Goal: Task Accomplishment & Management: Manage account settings

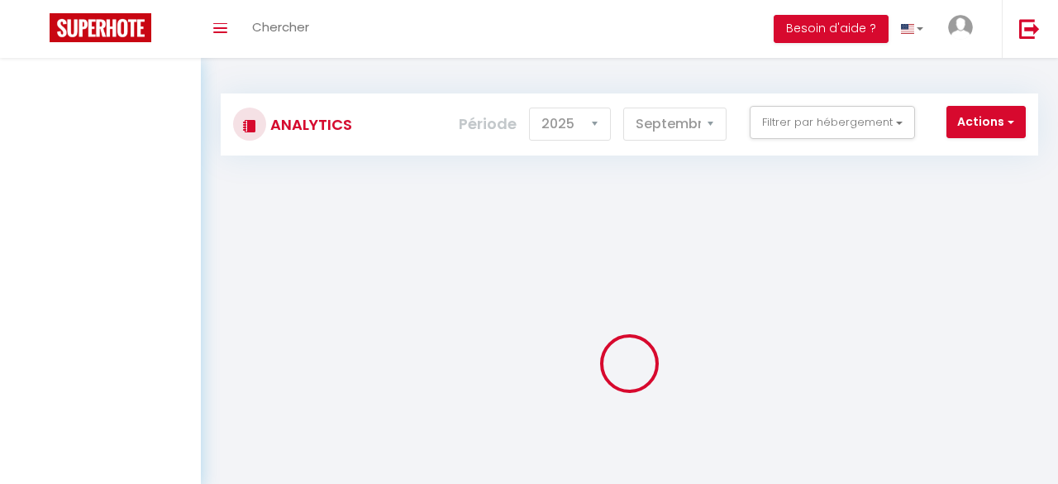
select select "2025"
select select "9"
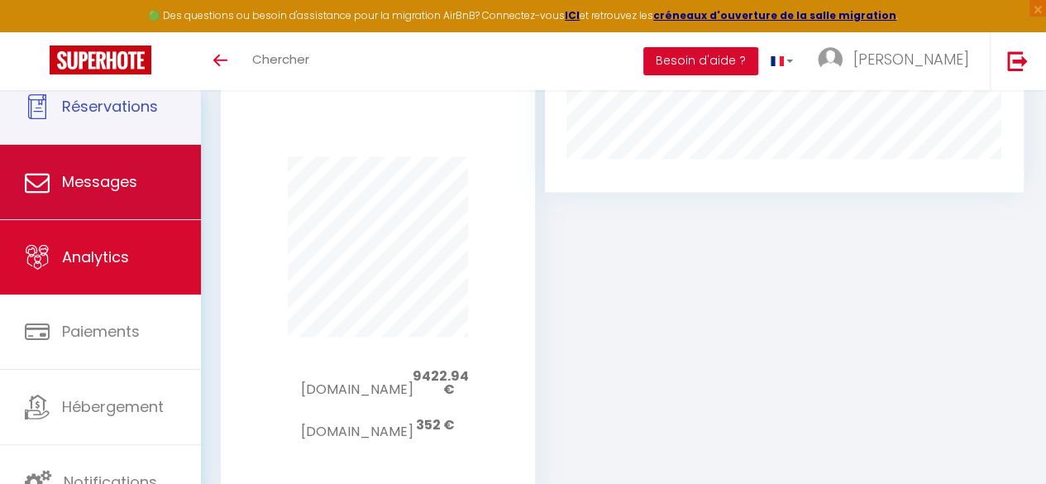
scroll to position [1048, 0]
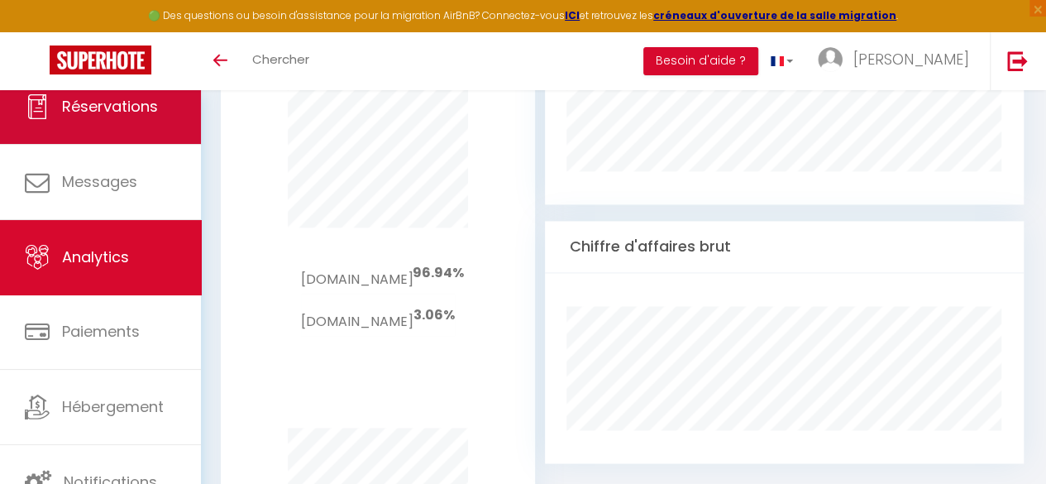
click at [119, 126] on link "Réservations" at bounding box center [100, 106] width 201 height 74
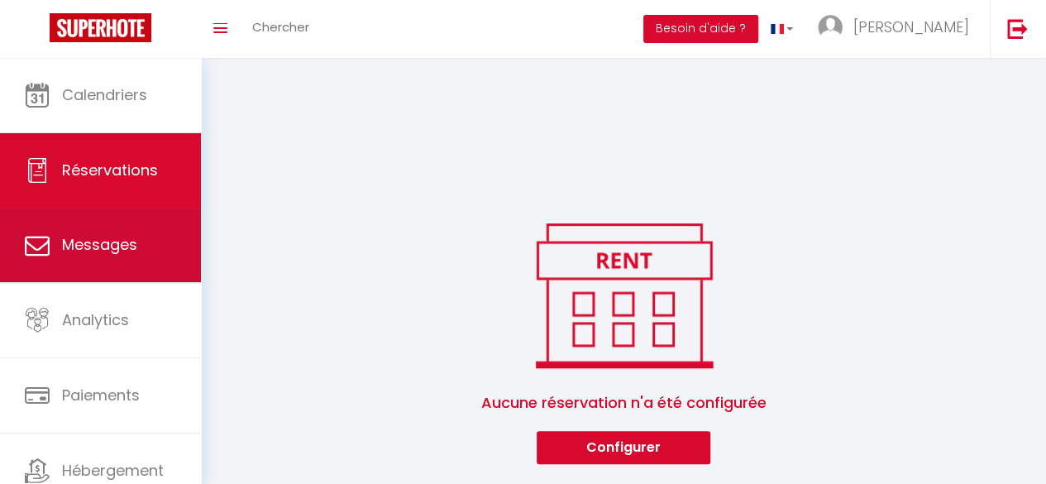
scroll to position [422, 0]
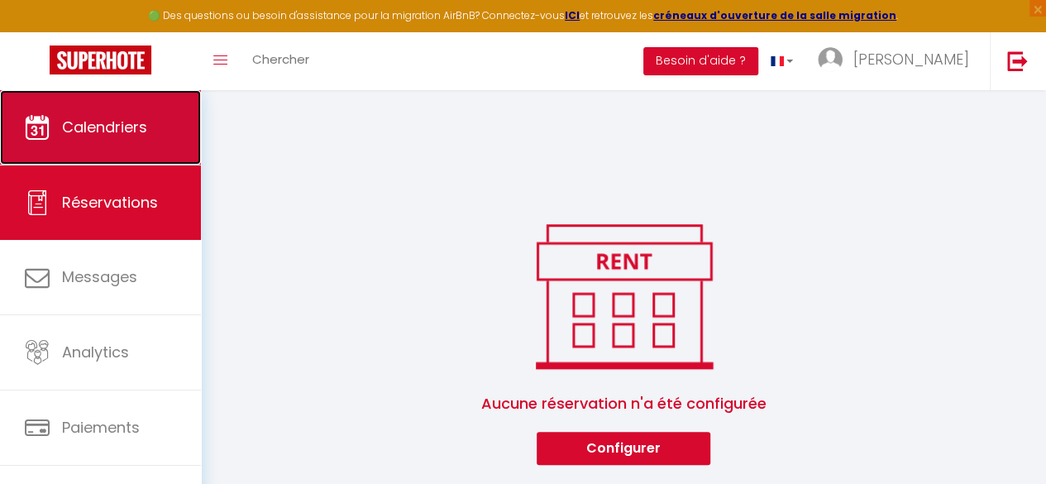
click at [127, 133] on span "Calendriers" at bounding box center [104, 127] width 85 height 21
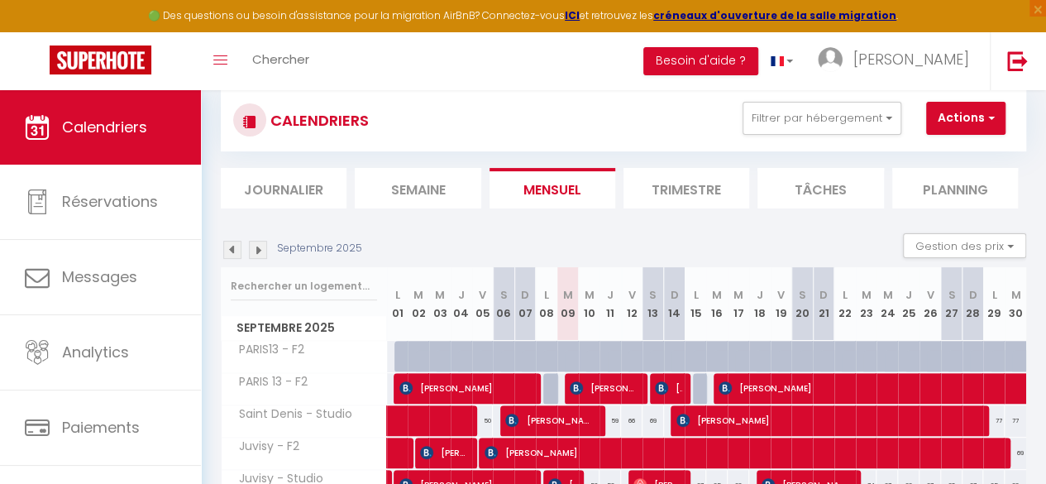
scroll to position [203, 0]
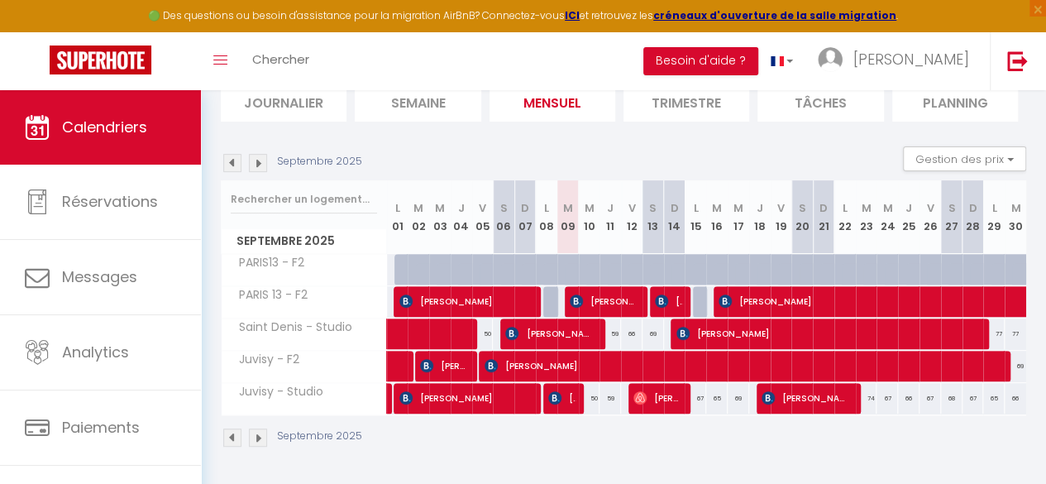
click at [228, 155] on img at bounding box center [232, 163] width 18 height 18
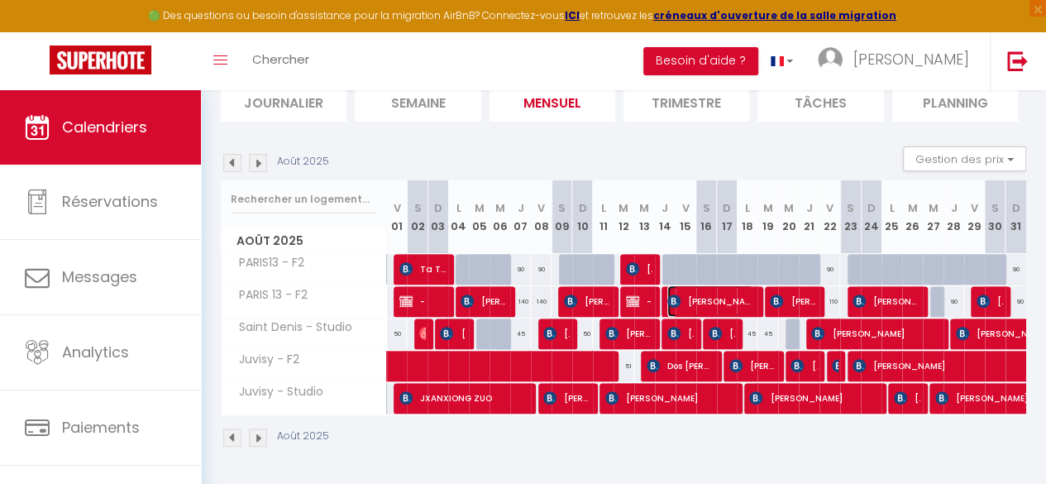
click at [682, 292] on span "[PERSON_NAME]" at bounding box center [710, 300] width 86 height 31
select select "OK"
select select "KO"
select select "1"
select select "0"
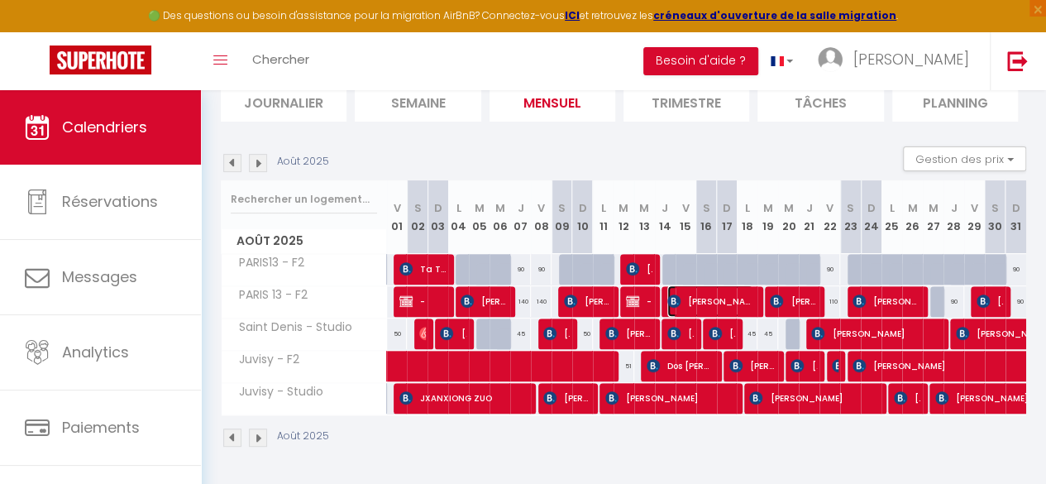
select select "1"
select select
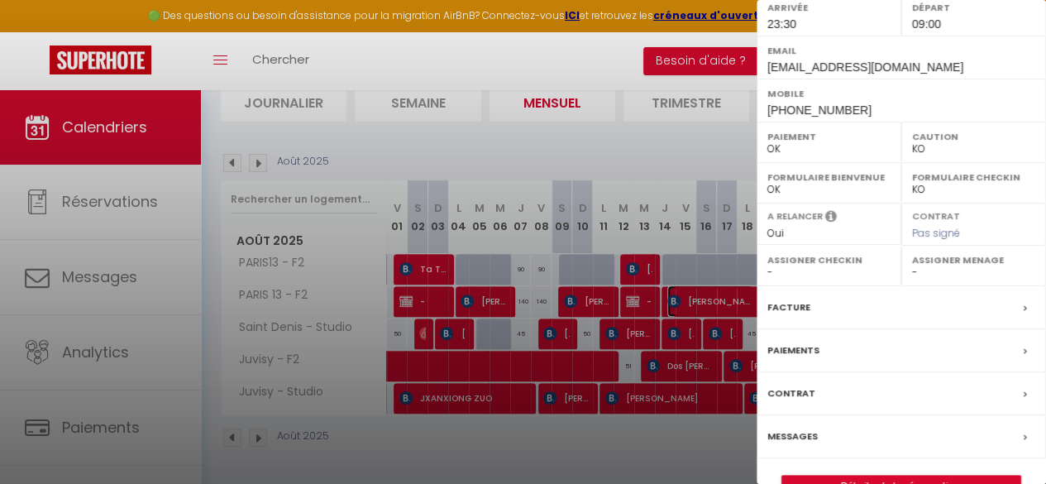
scroll to position [309, 0]
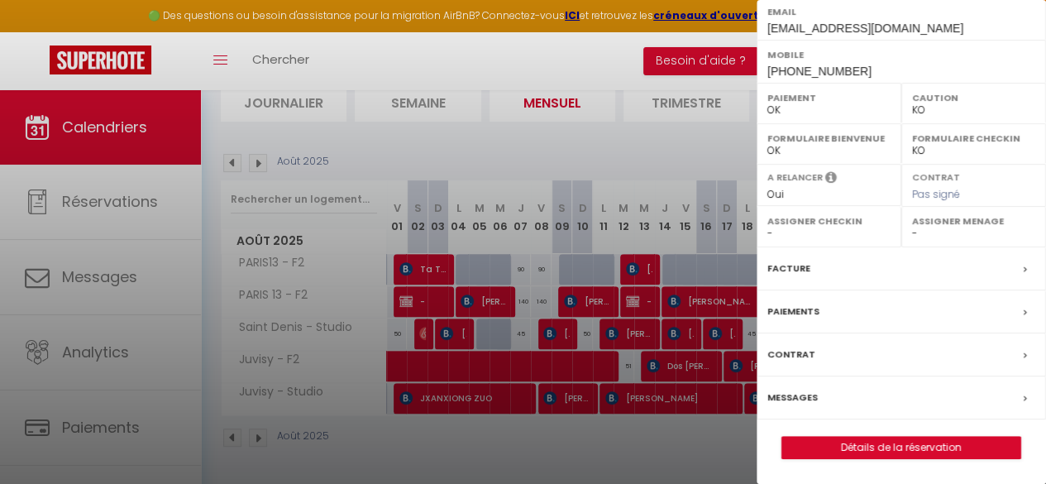
click at [810, 403] on label "Messages" at bounding box center [792, 396] width 50 height 17
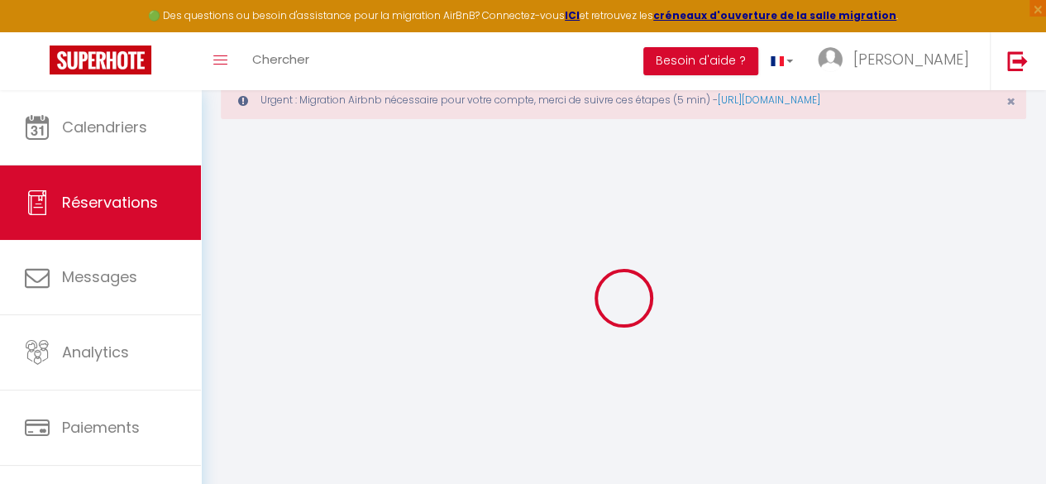
scroll to position [90, 0]
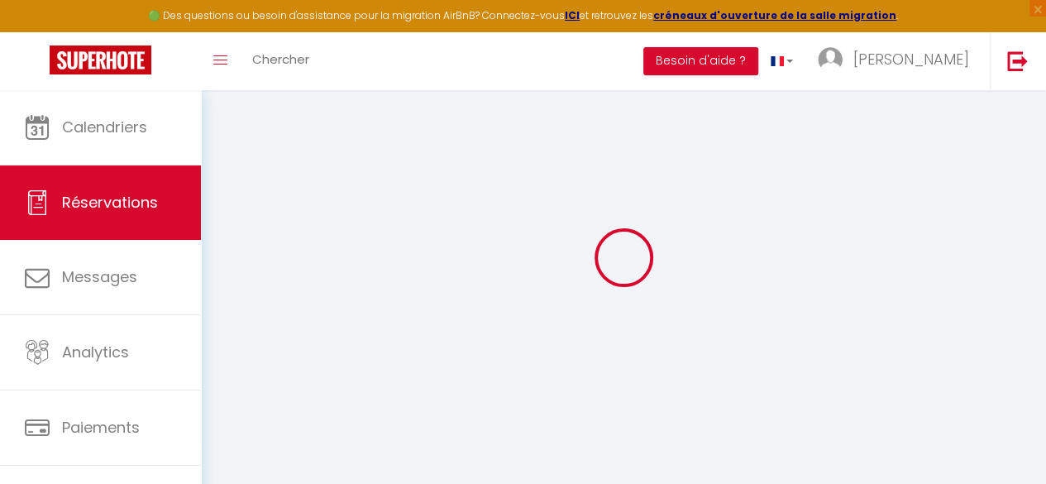
select select
checkbox input "false"
type textarea "** THIS RESERVATION HAS BEEN PRE-PAID ** Approximate time of arrival: between 2…"
select select
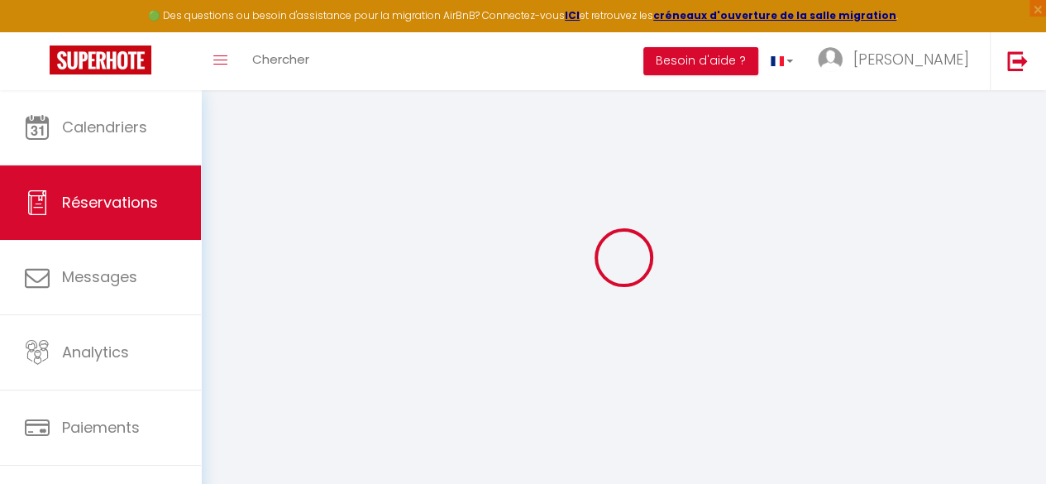
select select
checkbox input "false"
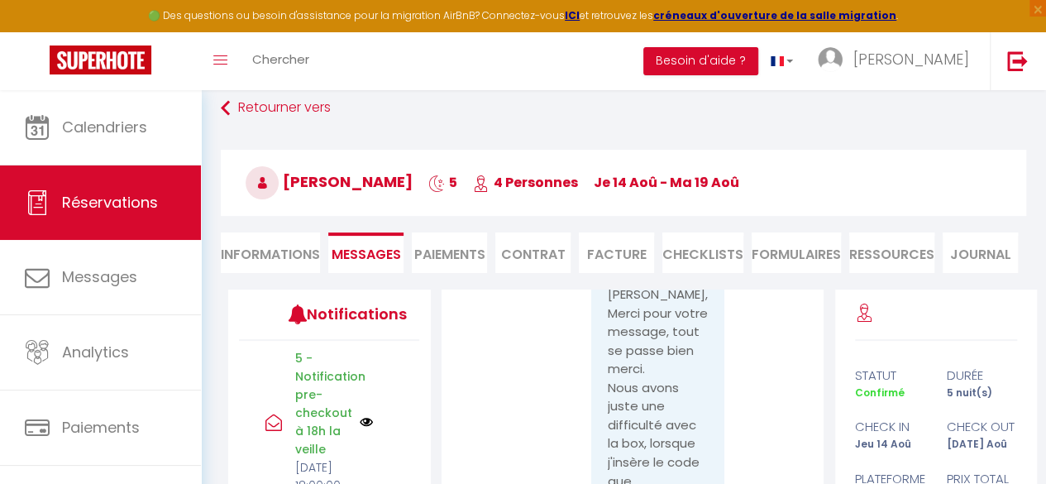
scroll to position [0, 0]
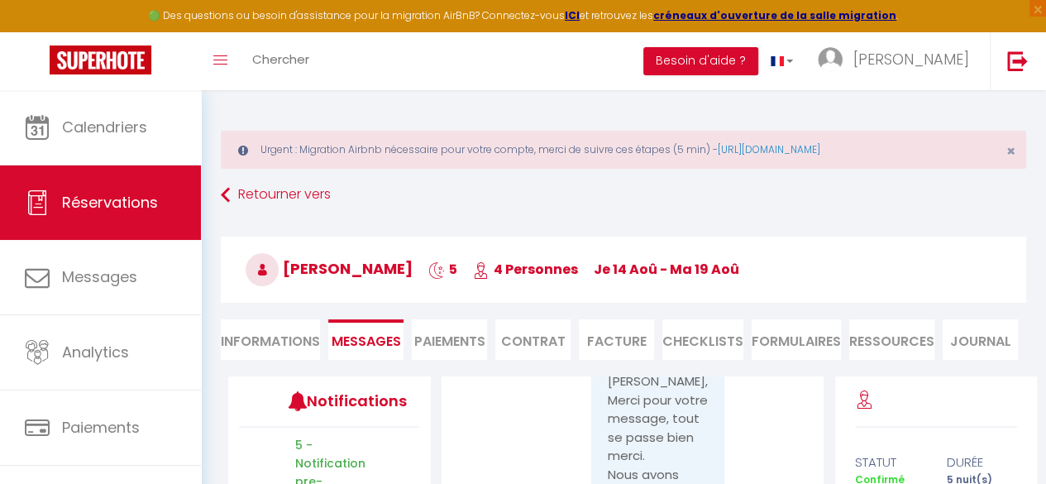
click at [219, 189] on div "Retourner vers [PERSON_NAME] 5 4 Personnes je 14 Aoû - ma 19 Aoû Actions Enregi…" at bounding box center [623, 278] width 827 height 196
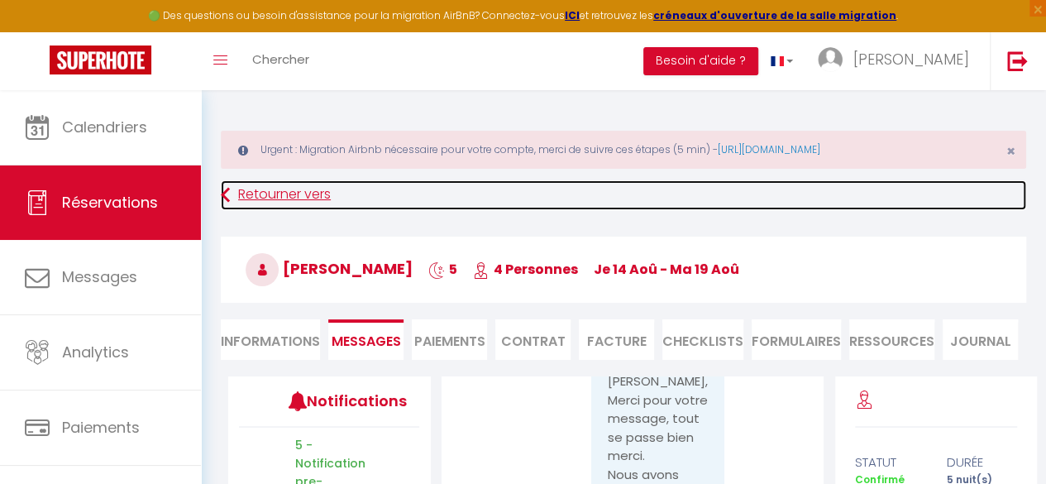
click at [230, 193] on link "Retourner vers" at bounding box center [623, 195] width 805 height 30
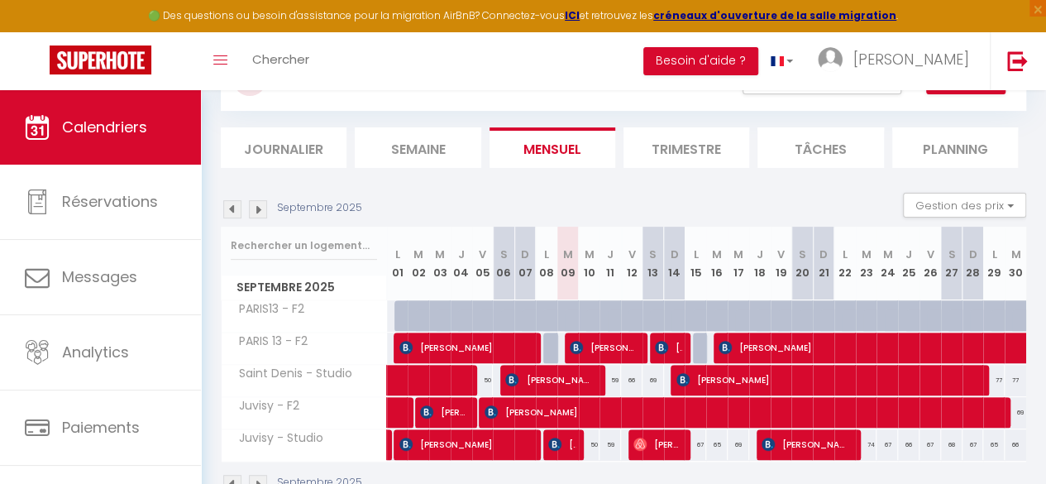
scroll to position [173, 0]
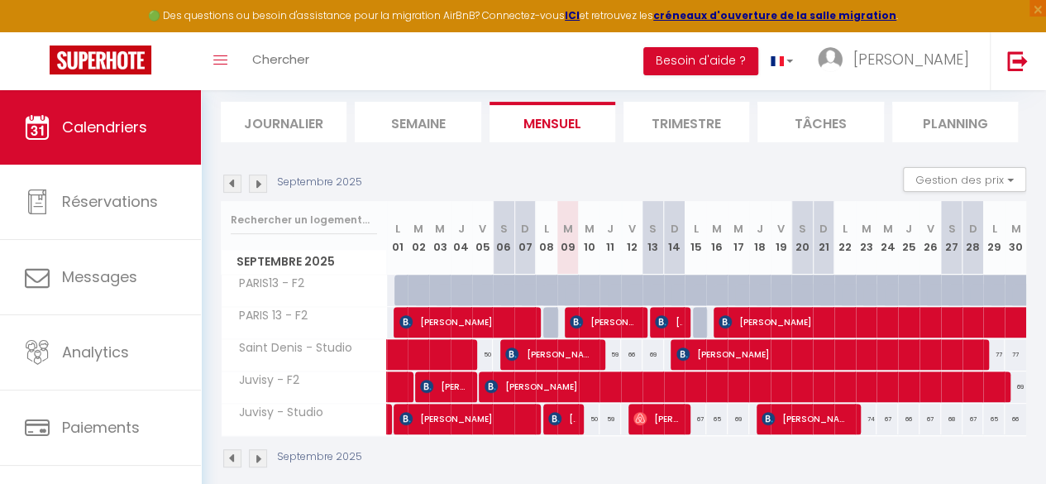
click at [236, 188] on img at bounding box center [232, 183] width 18 height 18
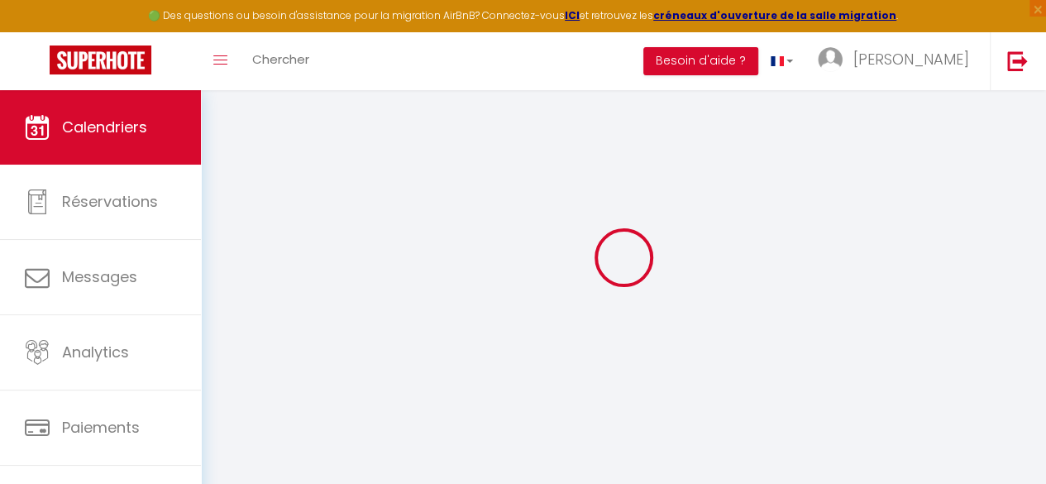
select select
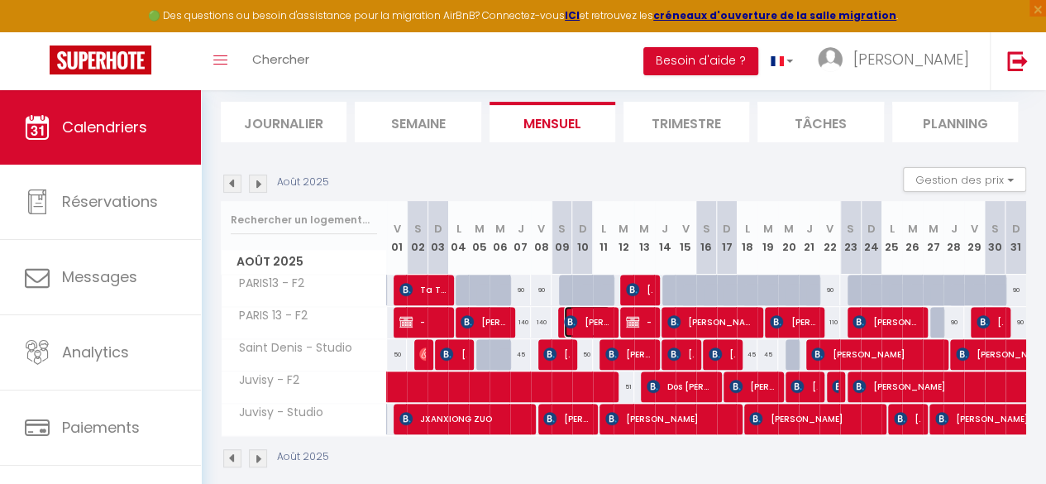
click at [574, 323] on span "[PERSON_NAME]" at bounding box center [587, 321] width 46 height 31
select select "OK"
select select "KO"
select select "0"
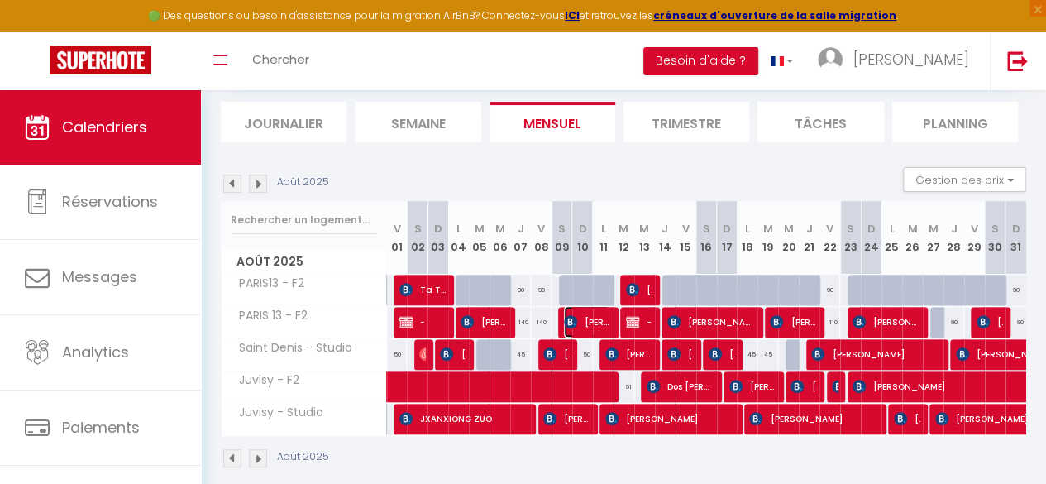
select select "1"
select select
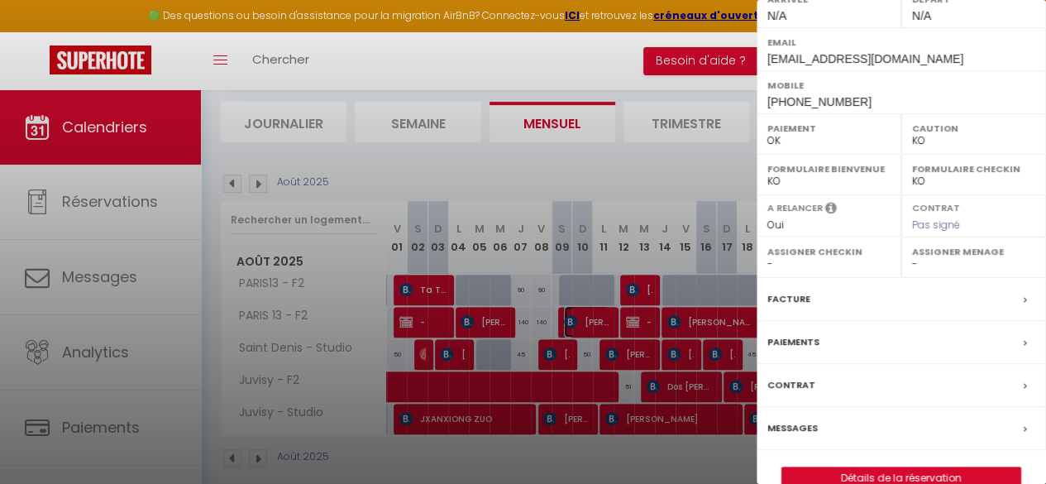
scroll to position [283, 0]
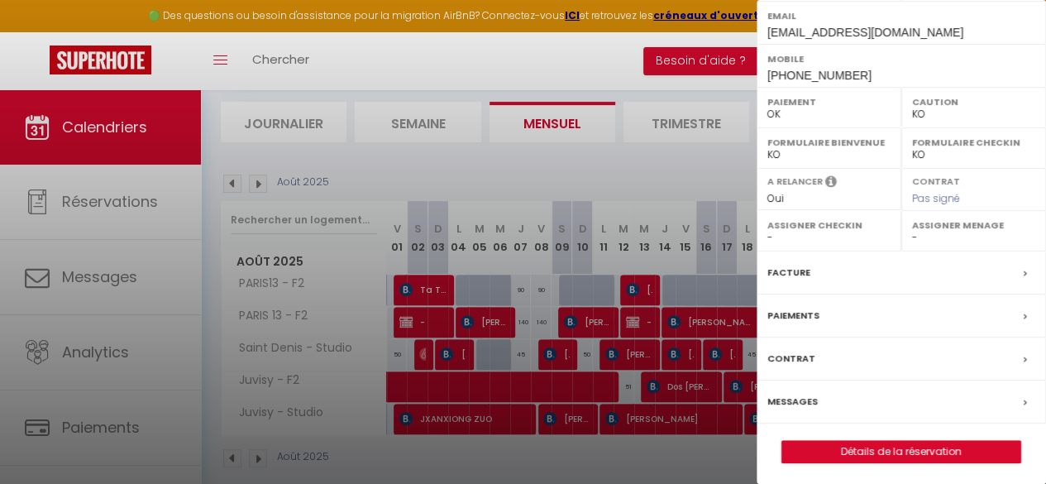
click at [801, 396] on label "Messages" at bounding box center [792, 401] width 50 height 17
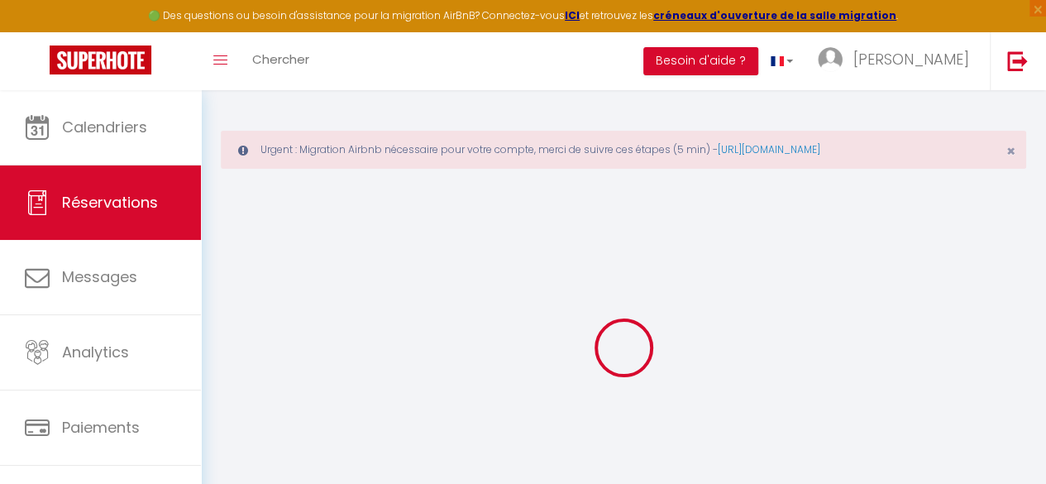
scroll to position [90, 0]
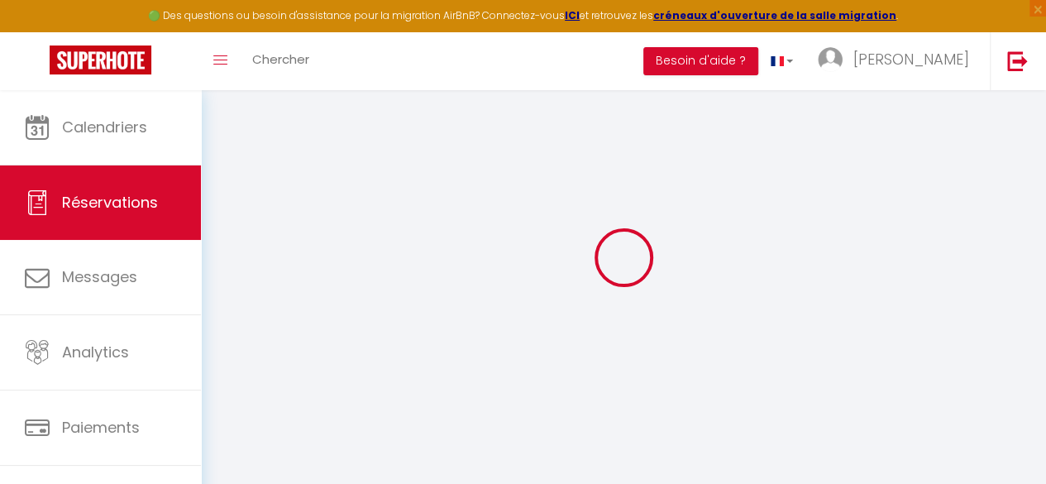
select select
checkbox input "false"
type textarea "** THIS RESERVATION HAS BEEN PRE-PAID ** BOOKING NOTE : Payment charge is EUR 6…"
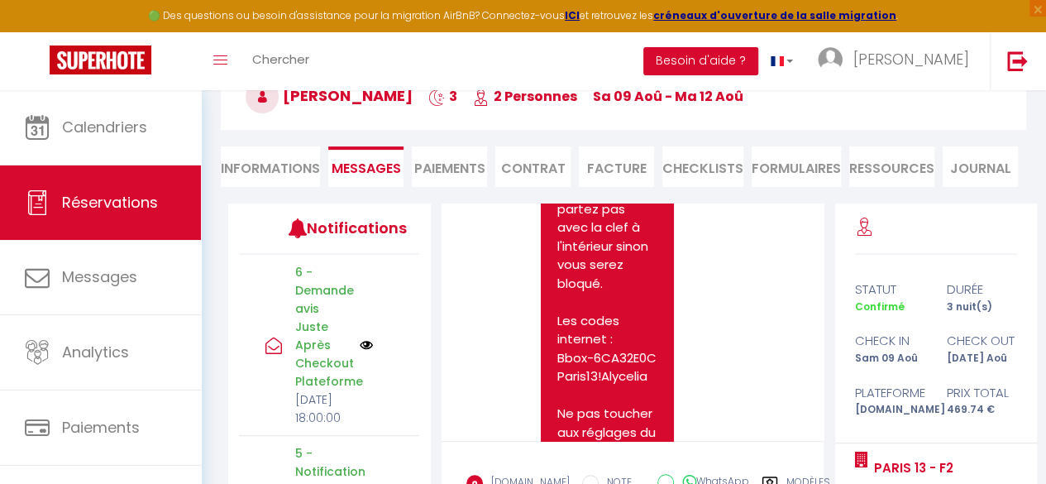
scroll to position [1833, 0]
